Goal: Transaction & Acquisition: Purchase product/service

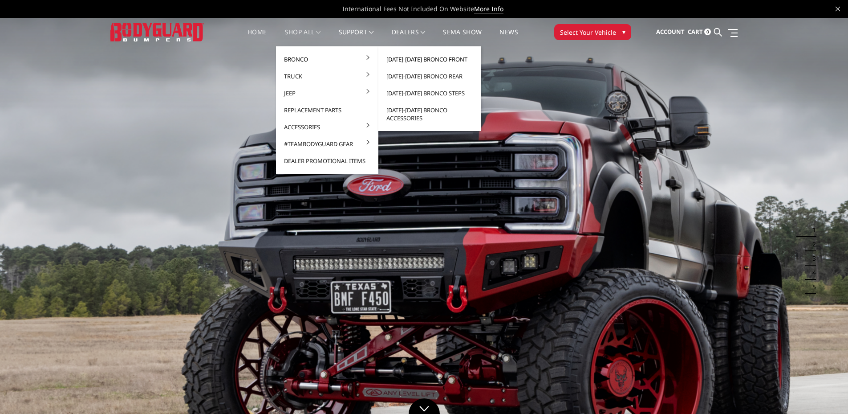
click at [412, 60] on link "[DATE]-[DATE] Bronco Front" at bounding box center [429, 59] width 95 height 17
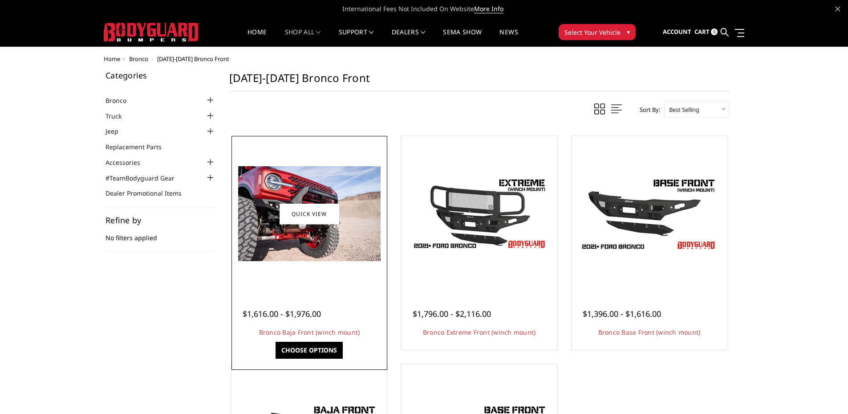
click at [308, 315] on span "$1,616.00 - $1,976.00" at bounding box center [282, 313] width 78 height 11
click at [317, 347] on link "Choose Options" at bounding box center [309, 350] width 67 height 17
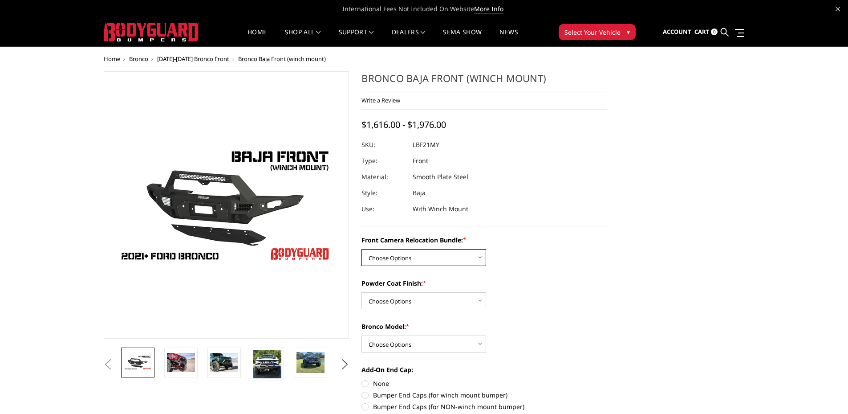
click at [394, 255] on select "Choose Options Without Front Camera Relocation With Front Camera Relocation (Ha…" at bounding box center [424, 257] width 125 height 17
select select "4016"
click at [362, 249] on select "Choose Options Without Front Camera Relocation With Front Camera Relocation (Ha…" at bounding box center [424, 257] width 125 height 17
click at [394, 302] on select "Choose Options Textured Black Powder Coat Bare Metal" at bounding box center [424, 300] width 125 height 17
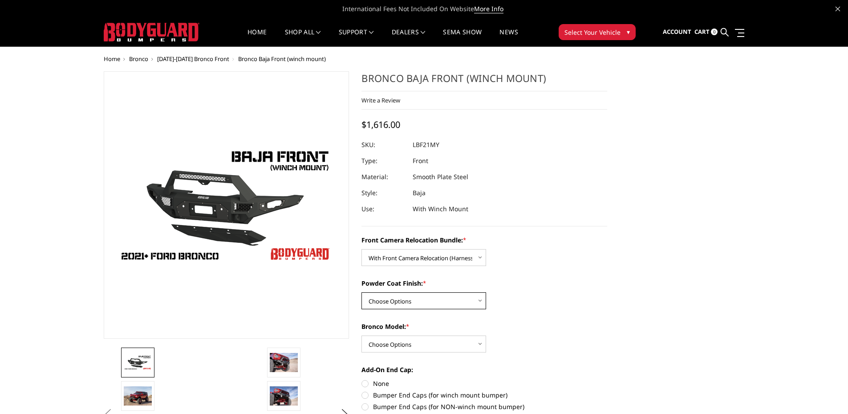
select select "4015"
click at [362, 292] on select "Choose Options Textured Black Powder Coat Bare Metal" at bounding box center [424, 300] width 125 height 17
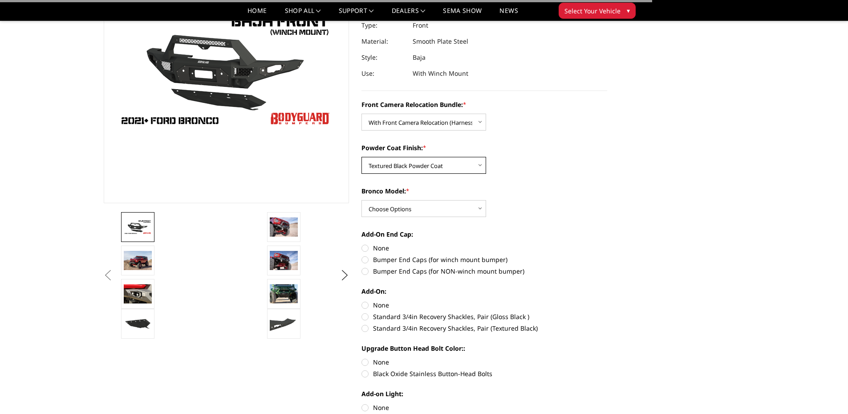
scroll to position [134, 0]
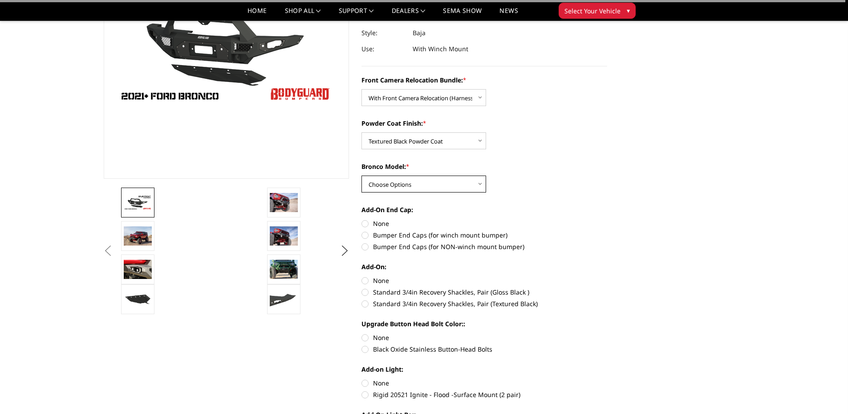
click at [401, 188] on select "Choose Options Raptor Base/Badlands/Wildtrak/etc." at bounding box center [424, 183] width 125 height 17
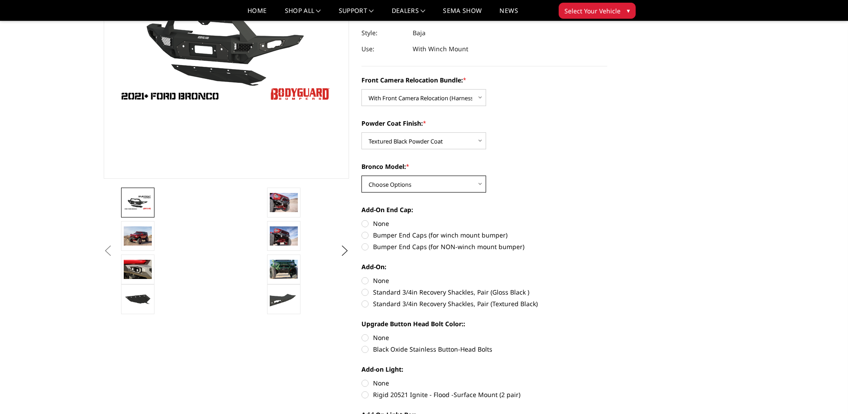
select select "4012"
click at [362, 175] on select "Choose Options Raptor Base/Badlands/Wildtrak/etc." at bounding box center [424, 183] width 125 height 17
click at [366, 236] on label "Bumper End Caps (for winch mount bumper)" at bounding box center [485, 234] width 246 height 9
click at [607, 219] on input "Bumper End Caps (for winch mount bumper)" at bounding box center [607, 219] width 0 height 0
radio input "true"
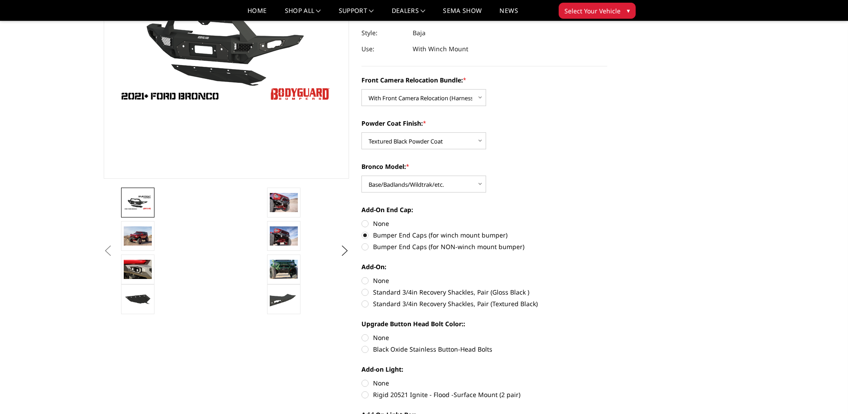
click at [365, 282] on label "None" at bounding box center [485, 280] width 246 height 9
click at [362, 276] on input "None" at bounding box center [362, 276] width 0 height 0
radio input "true"
click at [364, 346] on label "Black Oxide Stainless Button-Head Bolts" at bounding box center [485, 348] width 246 height 9
click at [607, 333] on input "Black Oxide Stainless Button-Head Bolts" at bounding box center [607, 333] width 0 height 0
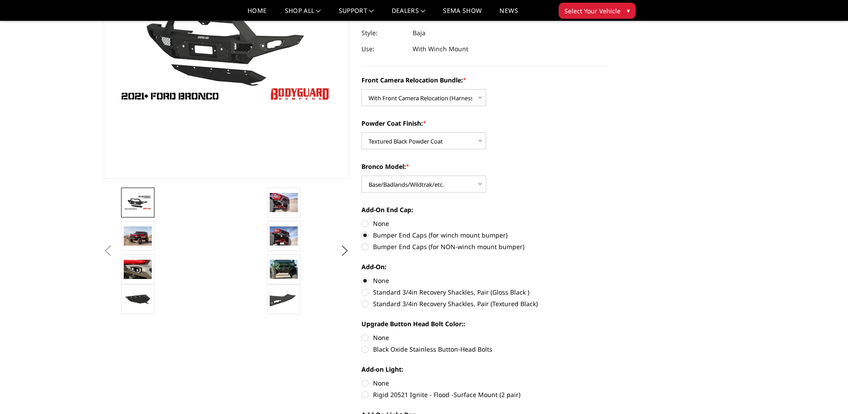
radio input "true"
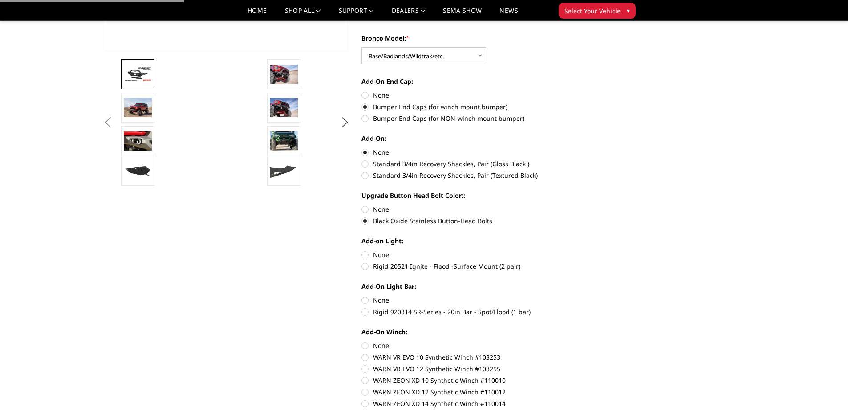
scroll to position [267, 0]
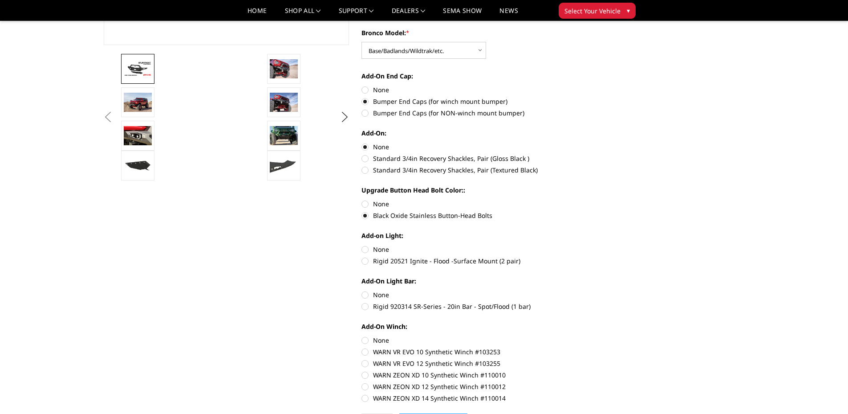
click at [368, 248] on label "None" at bounding box center [485, 248] width 246 height 9
click at [362, 245] on input "None" at bounding box center [362, 244] width 0 height 0
radio input "true"
click at [365, 296] on label "None" at bounding box center [485, 294] width 246 height 9
click at [362, 290] on input "None" at bounding box center [362, 290] width 0 height 0
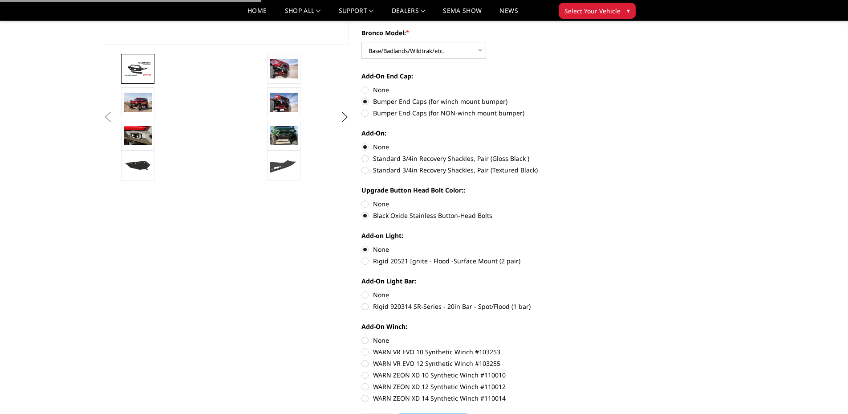
radio input "true"
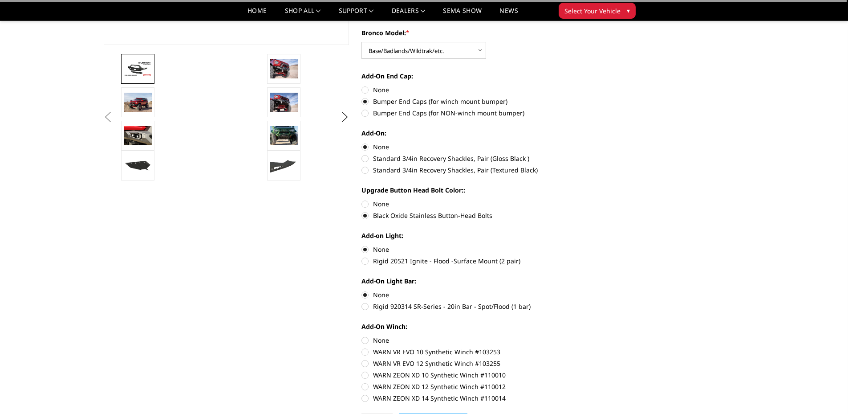
click at [367, 342] on label "None" at bounding box center [485, 339] width 246 height 9
click at [362, 336] on input "None" at bounding box center [362, 335] width 0 height 0
radio input "true"
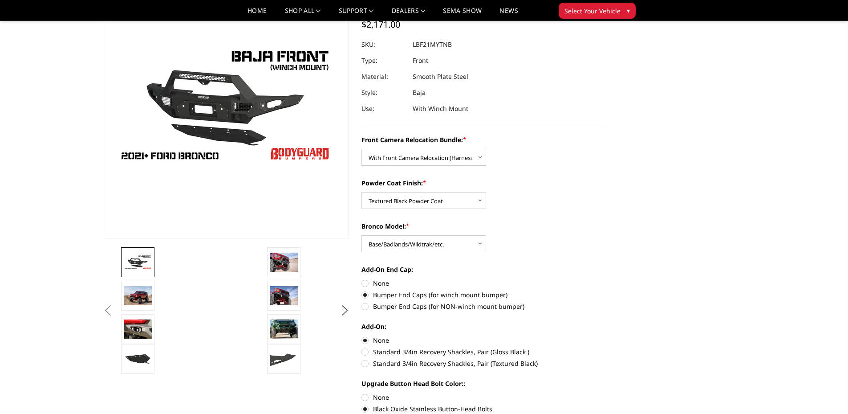
scroll to position [0, 0]
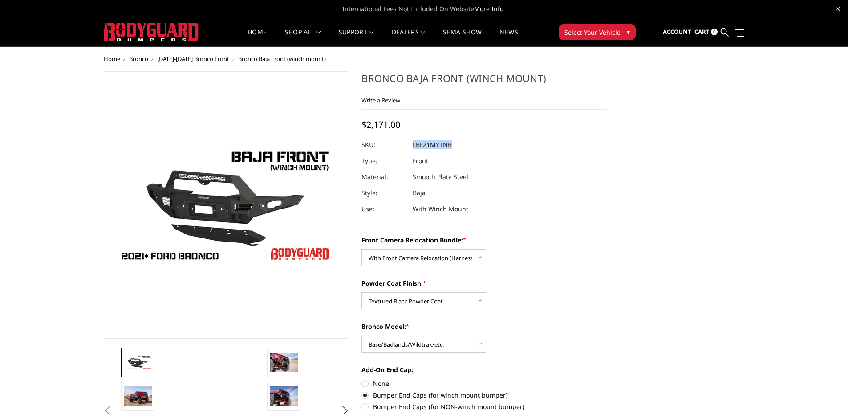
drag, startPoint x: 414, startPoint y: 145, endPoint x: 454, endPoint y: 146, distance: 40.1
click at [454, 146] on dl "SKU: LBF21MYTNB UPC: Type: Front Material: Smooth Plate Steel Style: Baja Use: …" at bounding box center [485, 177] width 246 height 80
drag, startPoint x: 454, startPoint y: 146, endPoint x: 448, endPoint y: 145, distance: 6.3
copy dl "LBF21MYTNB UPC:"
click at [685, 32] on span "Account" at bounding box center [677, 32] width 28 height 8
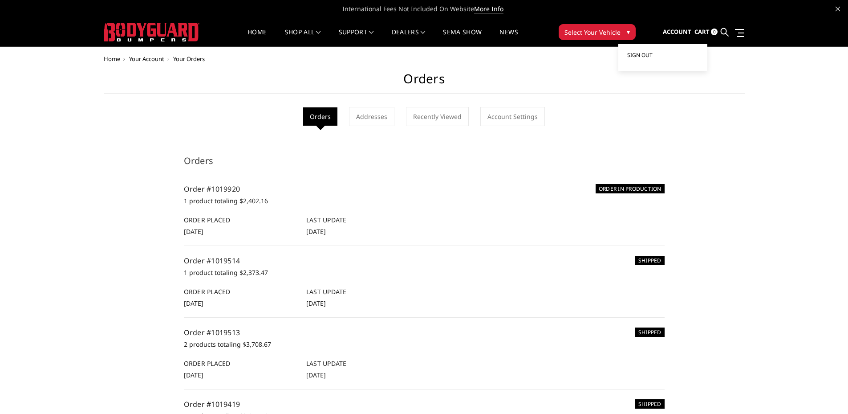
click at [647, 56] on span "Sign out" at bounding box center [639, 55] width 25 height 8
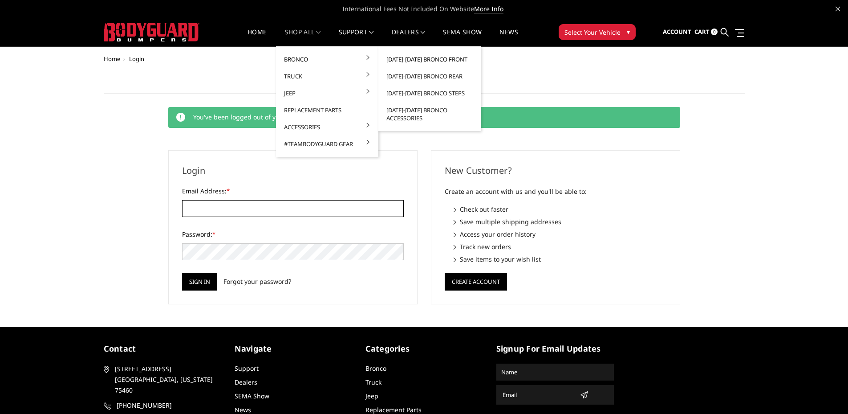
type input "info@coloradobroncoupfitters.com"
click at [435, 60] on link "[DATE]-[DATE] Bronco Front" at bounding box center [429, 59] width 95 height 17
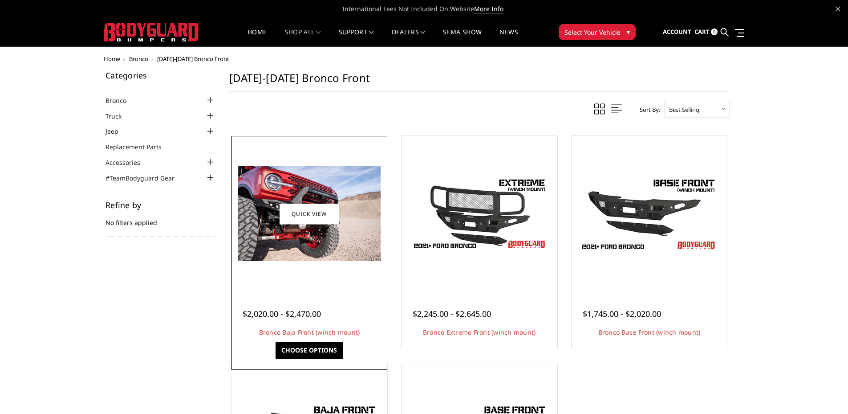
click at [318, 359] on div "Choose Options" at bounding box center [310, 352] width 156 height 21
click at [319, 356] on link "Choose Options" at bounding box center [309, 350] width 67 height 17
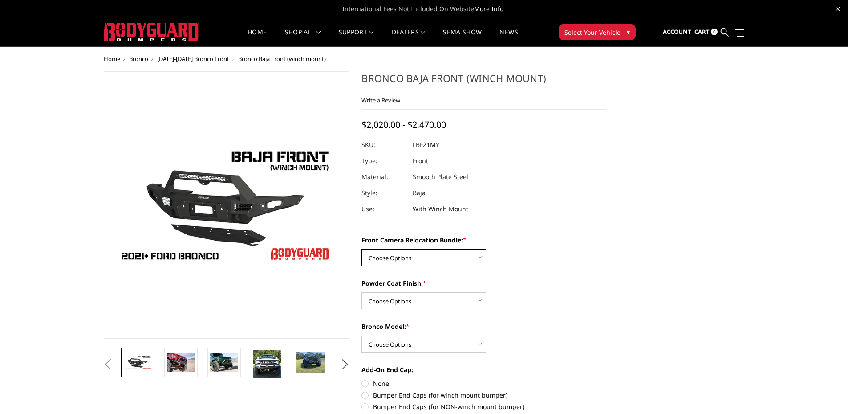
click at [404, 259] on select "Choose Options Without Front Camera Relocation With Front Camera Relocation (Ha…" at bounding box center [424, 257] width 125 height 17
select select "4016"
click at [362, 249] on select "Choose Options Without Front Camera Relocation With Front Camera Relocation (Ha…" at bounding box center [424, 257] width 125 height 17
click at [401, 298] on select "Choose Options Textured Black Powder Coat Bare Metal" at bounding box center [424, 300] width 125 height 17
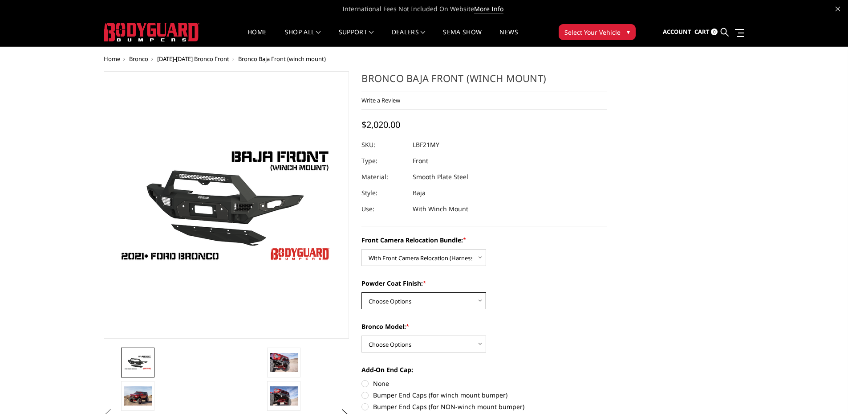
select select "4015"
click at [362, 292] on select "Choose Options Textured Black Powder Coat Bare Metal" at bounding box center [424, 300] width 125 height 17
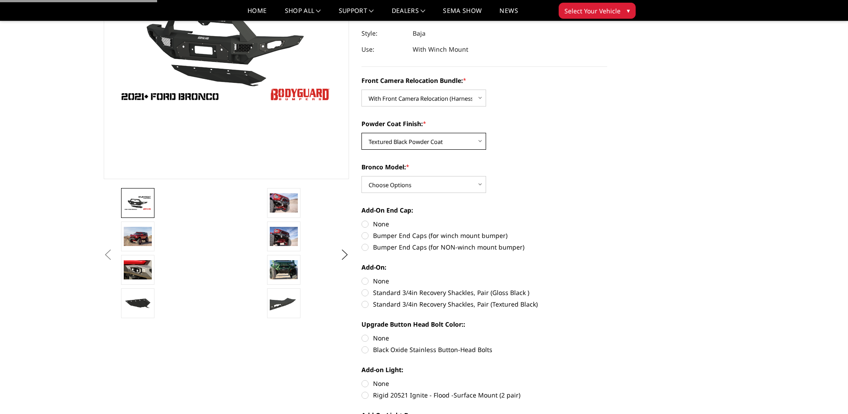
scroll to position [134, 0]
click at [392, 189] on select "Choose Options Raptor Base/Badlands/Wildtrak/etc." at bounding box center [424, 183] width 125 height 17
select select "4012"
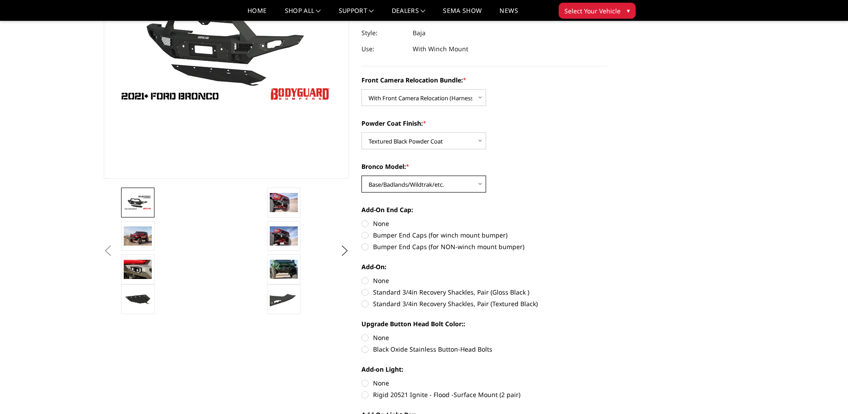
click at [362, 175] on select "Choose Options Raptor Base/Badlands/Wildtrak/etc." at bounding box center [424, 183] width 125 height 17
click at [368, 234] on label "Bumper End Caps (for winch mount bumper)" at bounding box center [485, 234] width 246 height 9
click at [607, 219] on input "Bumper End Caps (for winch mount bumper)" at bounding box center [607, 219] width 0 height 0
radio input "true"
click at [366, 281] on label "None" at bounding box center [485, 280] width 246 height 9
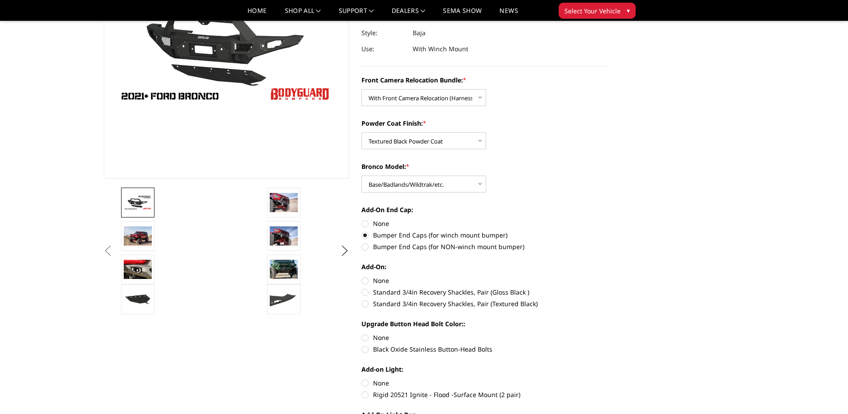
click at [362, 276] on input "None" at bounding box center [362, 276] width 0 height 0
radio input "true"
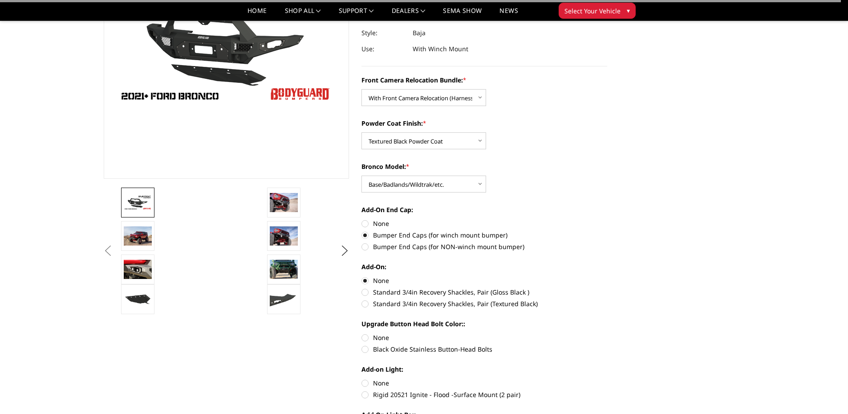
click at [366, 350] on label "Black Oxide Stainless Button-Head Bolts" at bounding box center [485, 348] width 246 height 9
click at [607, 333] on input "Black Oxide Stainless Button-Head Bolts" at bounding box center [607, 333] width 0 height 0
radio input "true"
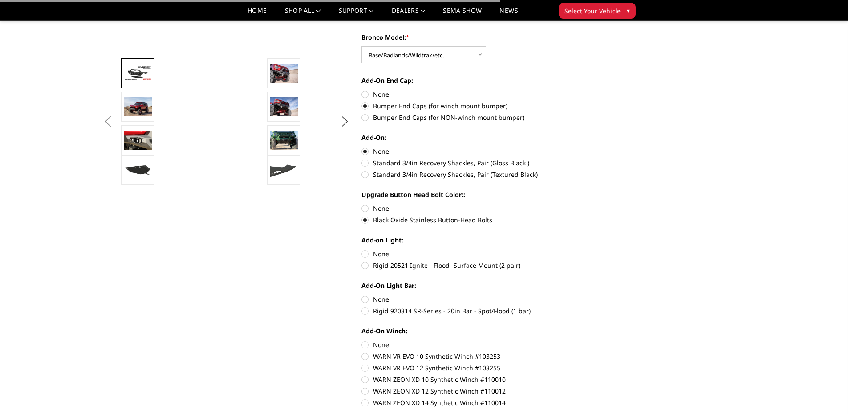
scroll to position [267, 0]
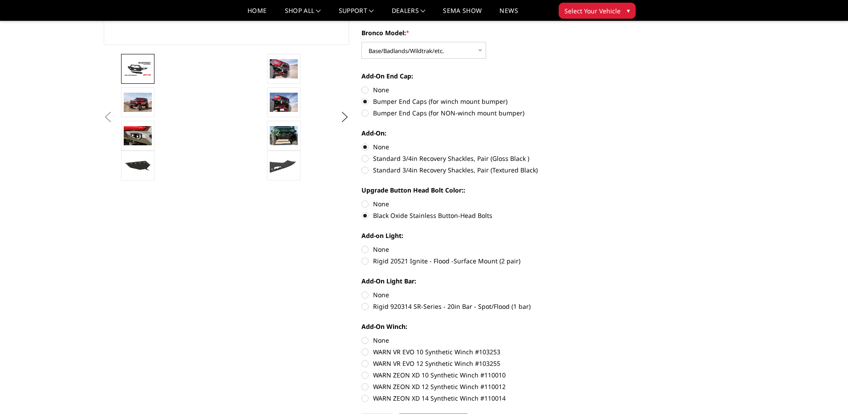
click at [365, 249] on label "None" at bounding box center [485, 248] width 246 height 9
click at [362, 245] on input "None" at bounding box center [362, 244] width 0 height 0
radio input "true"
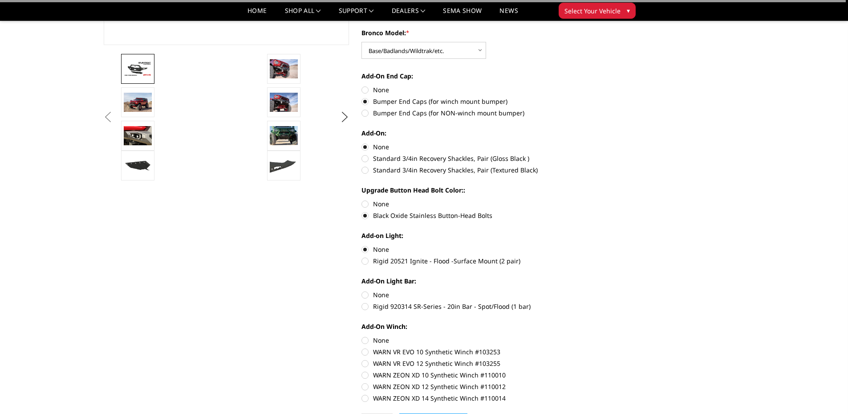
click at [363, 294] on label "None" at bounding box center [485, 294] width 246 height 9
click at [362, 290] on input "None" at bounding box center [362, 290] width 0 height 0
radio input "true"
click at [364, 341] on label "None" at bounding box center [485, 339] width 246 height 9
click at [362, 336] on input "None" at bounding box center [362, 335] width 0 height 0
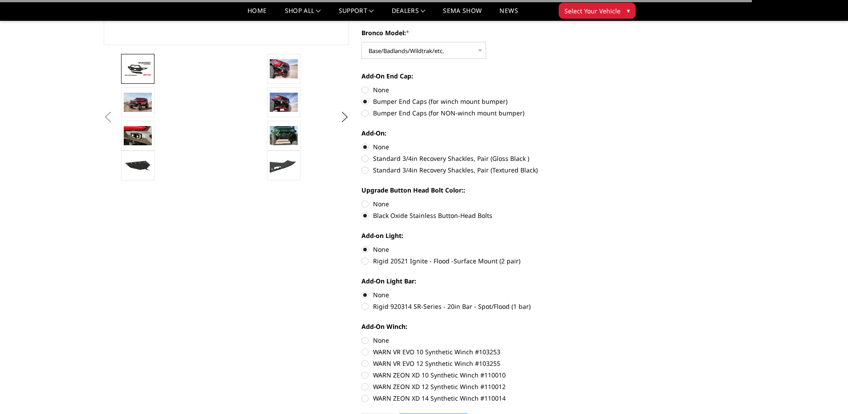
radio input "true"
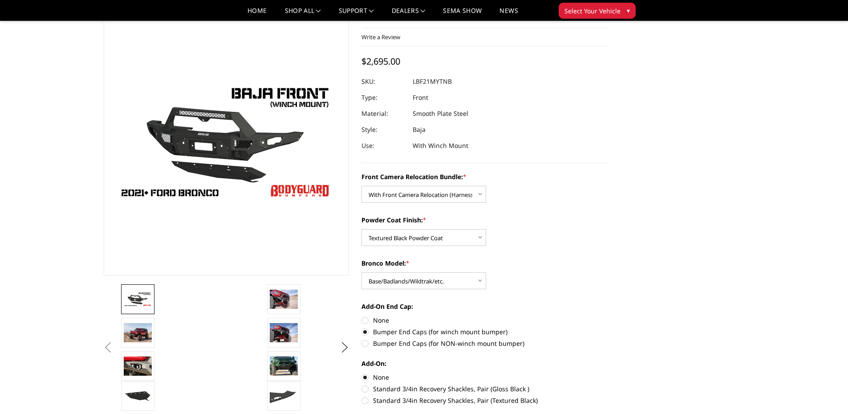
scroll to position [0, 0]
